Goal: Transaction & Acquisition: Purchase product/service

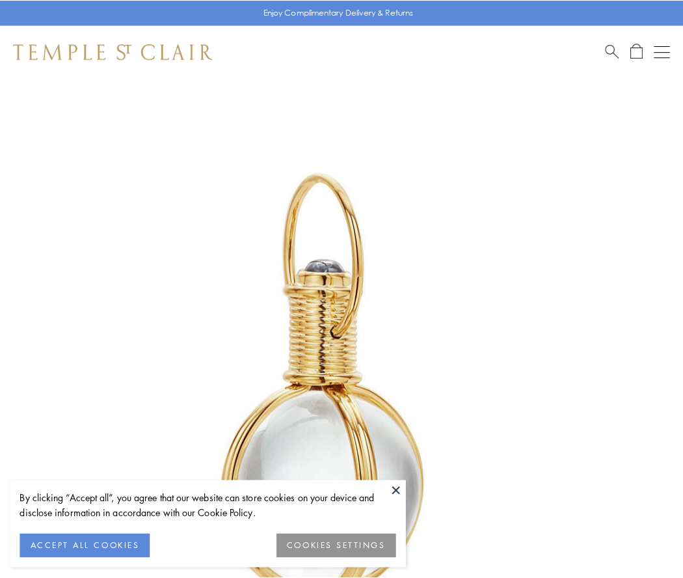
scroll to position [340, 0]
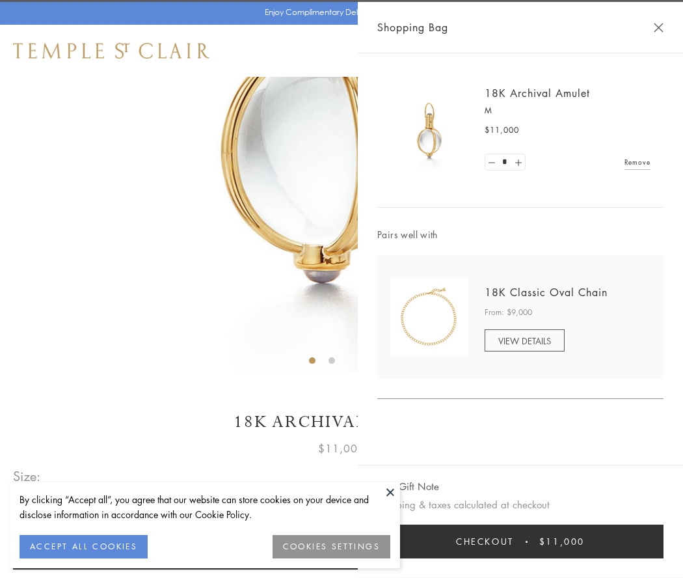
click at [520, 541] on button "Checkout $11,000" at bounding box center [520, 541] width 286 height 34
